Goal: Download file/media

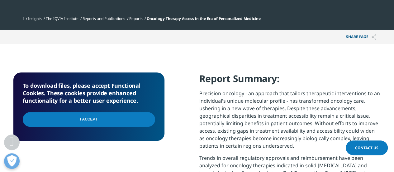
scroll to position [249, 0]
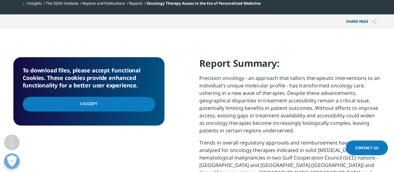
click at [83, 102] on input "I Accept" at bounding box center [89, 104] width 132 height 15
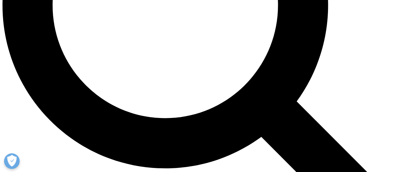
scroll to position [464, 0]
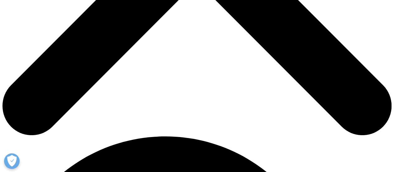
scroll to position [249, 0]
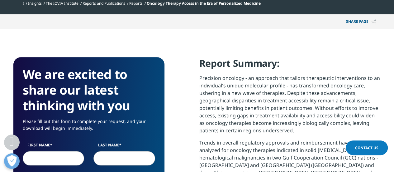
click at [32, 159] on input "First Name" at bounding box center [54, 158] width 62 height 14
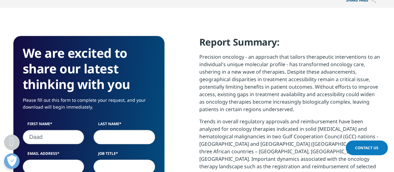
scroll to position [280, 0]
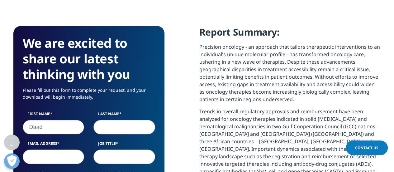
type input "Daad"
click at [108, 131] on input "Last Name" at bounding box center [124, 127] width 62 height 14
type input "El Medawar"
click at [35, 156] on input "Email Address" at bounding box center [54, 156] width 62 height 14
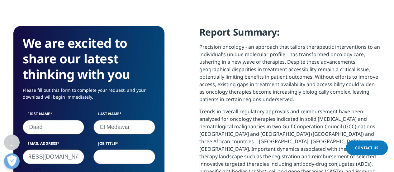
type input "daad.el_medawar@mersaco.com"
click at [101, 157] on input "Job Title" at bounding box center [124, 156] width 62 height 14
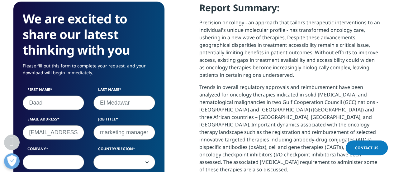
scroll to position [343, 0]
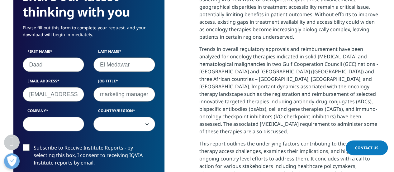
type input "marketing manager"
click at [30, 122] on input "Company" at bounding box center [54, 124] width 62 height 14
type input "Mersaco"
click at [146, 124] on b at bounding box center [146, 124] width 0 height 0
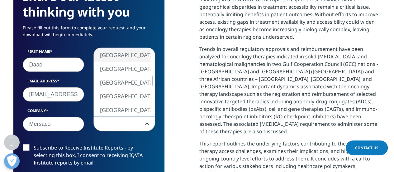
select select "[GEOGRAPHIC_DATA]"
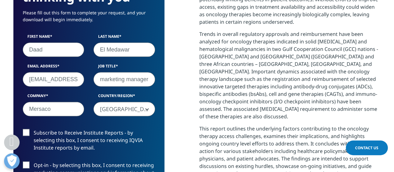
scroll to position [405, 0]
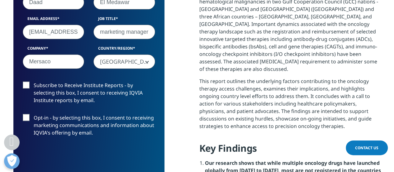
click at [27, 85] on label "Subscribe to Receive Institute Reports - by selecting this box, I consent to re…" at bounding box center [89, 94] width 132 height 26
click at [34, 81] on input "Subscribe to Receive Institute Reports - by selecting this box, I consent to re…" at bounding box center [34, 81] width 0 height 0
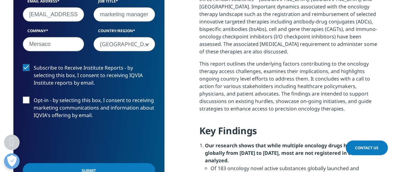
scroll to position [436, 0]
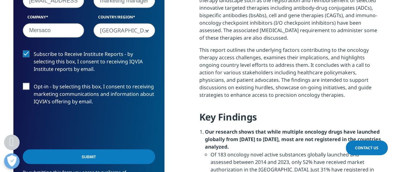
click at [26, 87] on label "Opt-in - by selecting this box, I consent to receiving marketing communications…" at bounding box center [89, 96] width 132 height 26
click at [34, 83] on input "Opt-in - by selecting this box, I consent to receiving marketing communications…" at bounding box center [34, 83] width 0 height 0
click at [29, 86] on label "Opt-in - by selecting this box, I consent to receiving marketing communications…" at bounding box center [89, 96] width 132 height 26
click at [34, 83] on input "Opt-in - by selecting this box, I consent to receiving marketing communications…" at bounding box center [34, 83] width 0 height 0
click at [108, 157] on input "Submit" at bounding box center [89, 156] width 132 height 15
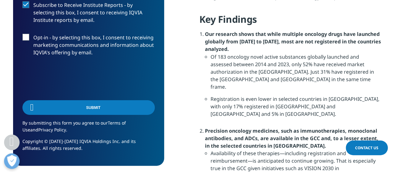
scroll to position [46, 151]
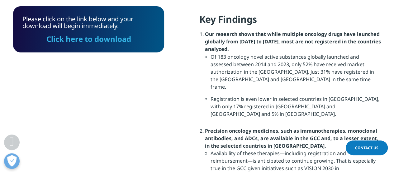
click at [94, 39] on link "Click here to download" at bounding box center [88, 39] width 85 height 10
